Goal: Browse casually: Explore the website without a specific task or goal

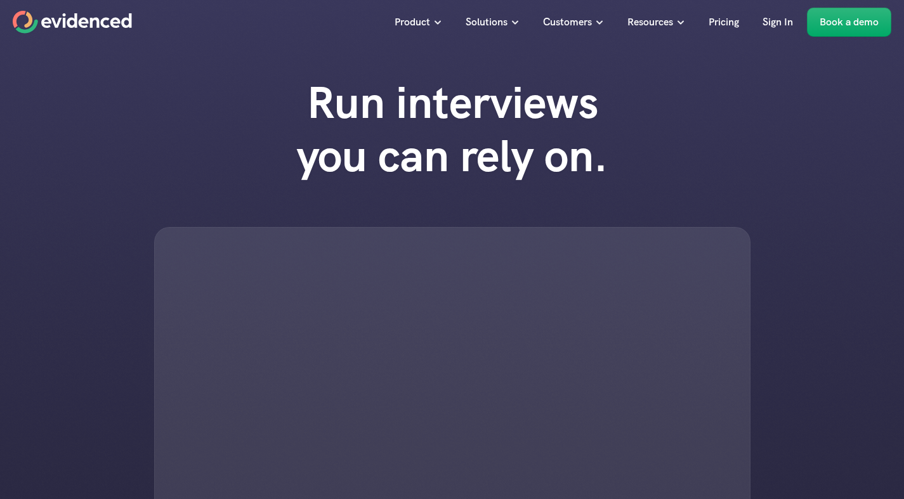
click at [237, 103] on div "Run interviews you can rely on." at bounding box center [452, 305] width 904 height 484
click at [319, 276] on div at bounding box center [452, 381] width 596 height 308
click at [417, 291] on div at bounding box center [452, 381] width 596 height 308
click at [612, 122] on h1 "Run interviews you can rely on." at bounding box center [453, 129] width 362 height 107
click at [279, 362] on div at bounding box center [452, 381] width 596 height 308
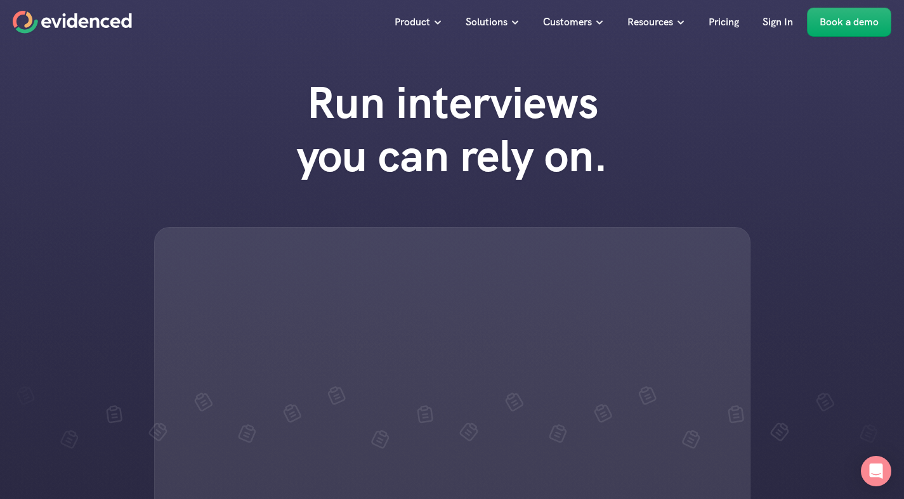
click at [500, 224] on div "Run interviews you can rely on." at bounding box center [452, 305] width 904 height 484
click at [253, 242] on div at bounding box center [452, 381] width 596 height 308
click at [402, 315] on div at bounding box center [452, 381] width 596 height 308
click at [148, 354] on div "Run interviews you can rely on." at bounding box center [452, 305] width 904 height 484
click at [431, 279] on div at bounding box center [452, 381] width 596 height 308
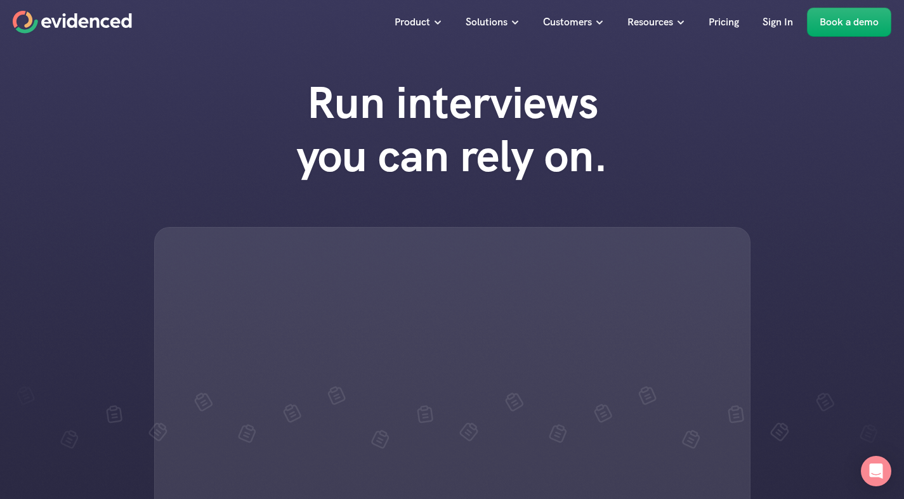
click at [453, 296] on div at bounding box center [452, 381] width 596 height 308
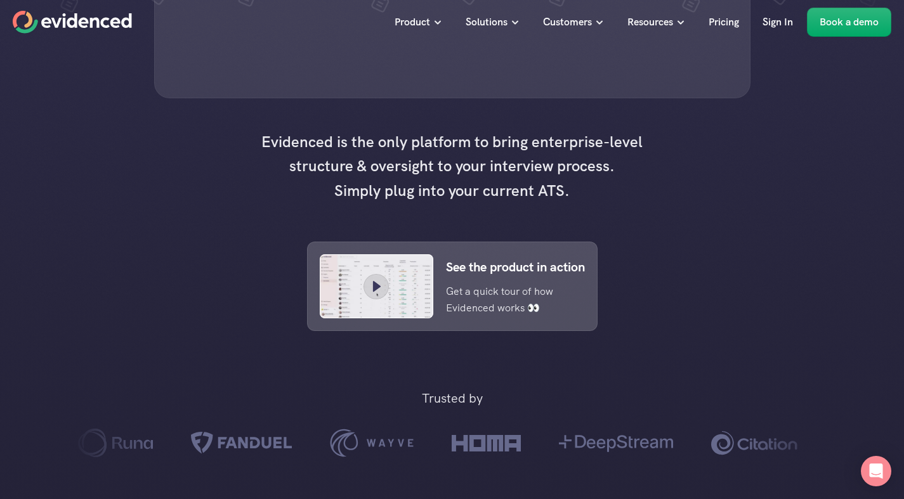
click at [636, 203] on h4 "Evidenced is the only platform to bring enterprise-level structure & oversight …" at bounding box center [452, 166] width 393 height 73
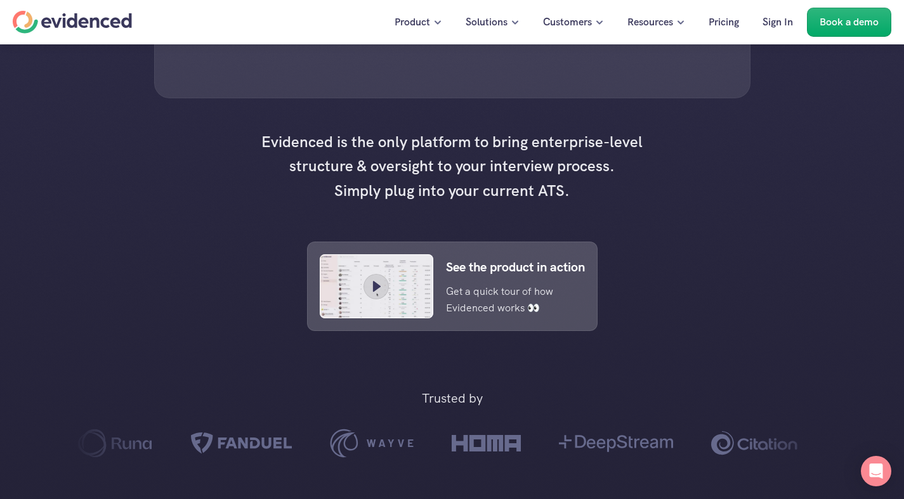
scroll to position [0, 0]
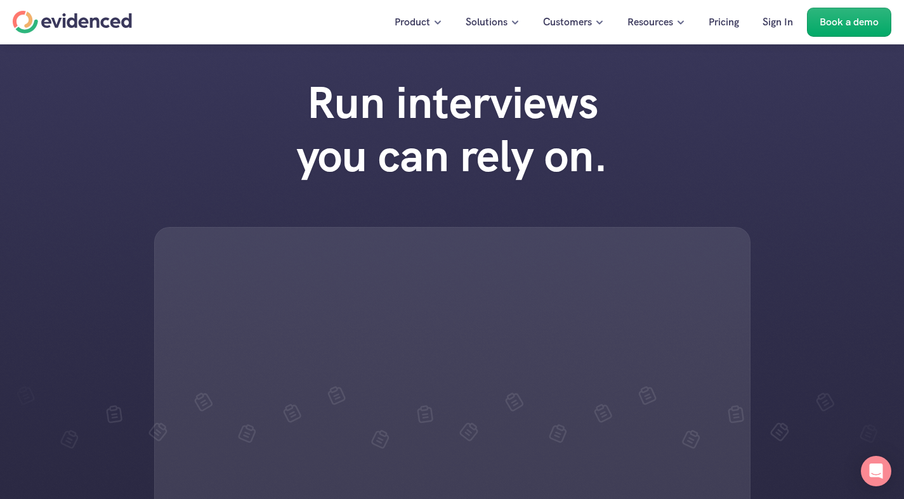
scroll to position [437, 0]
